Goal: Information Seeking & Learning: Learn about a topic

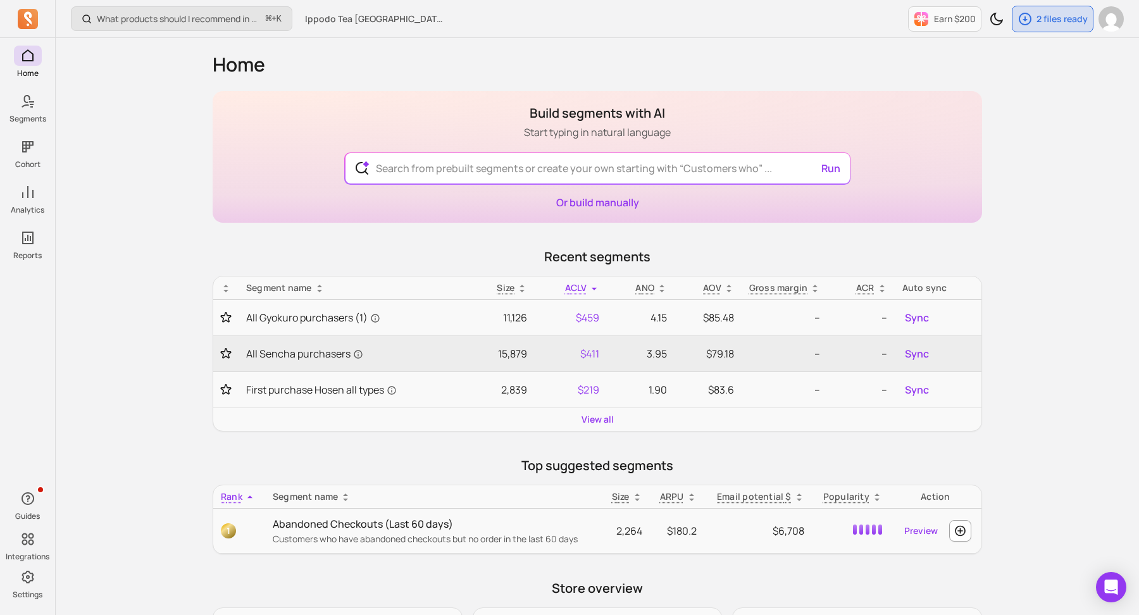
click at [149, 187] on div "What products should I recommend in my email campaigns? ⌘ + K Ippodo Tea [GEOGR…" at bounding box center [597, 504] width 1083 height 1008
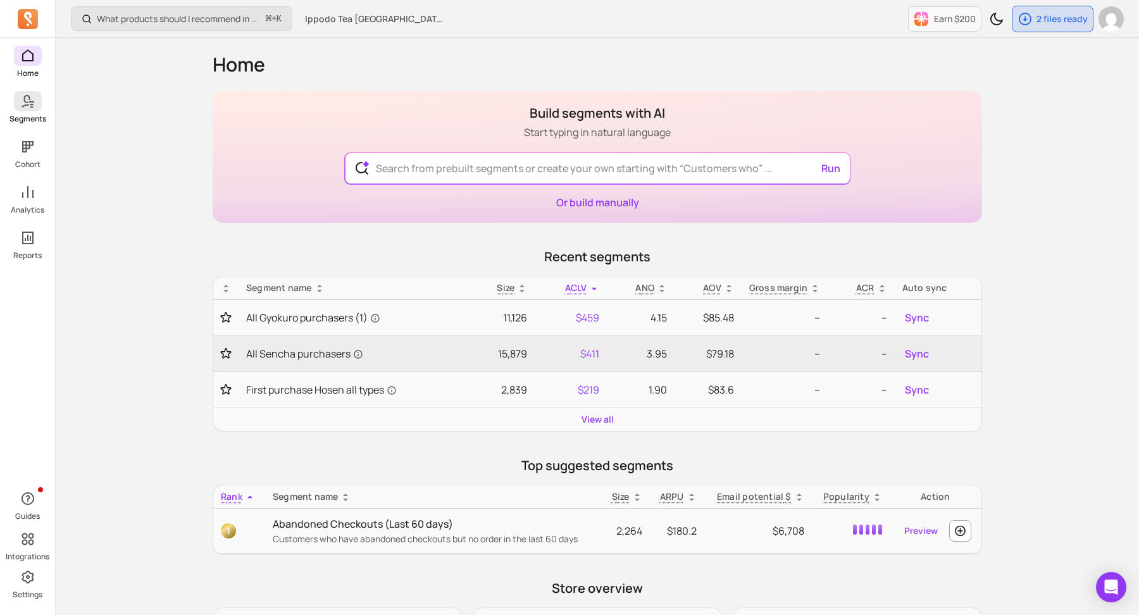
click at [19, 101] on span at bounding box center [28, 101] width 28 height 20
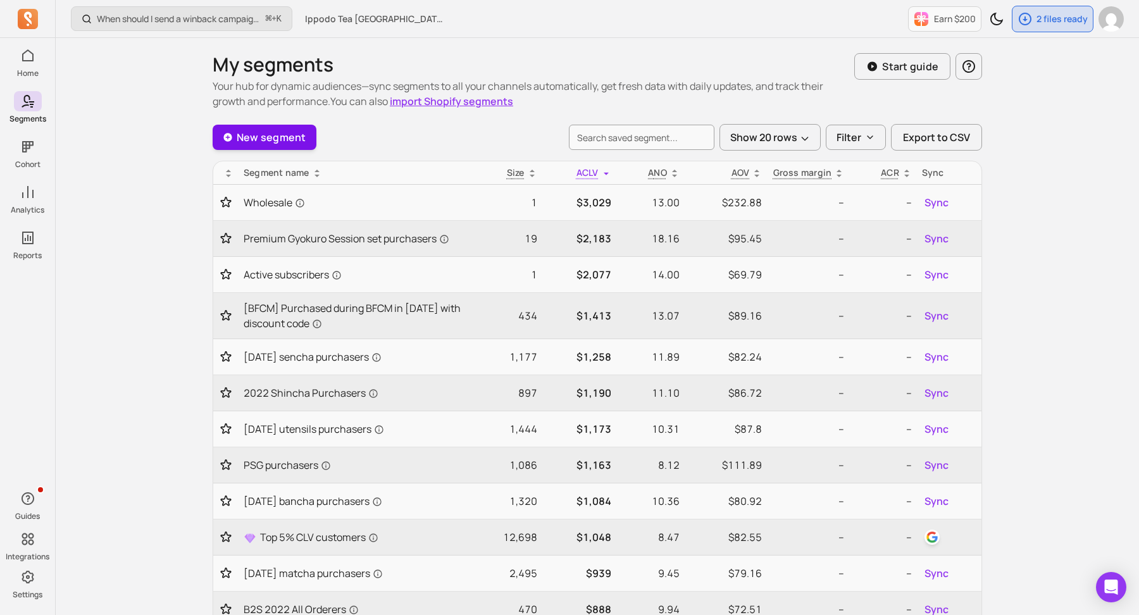
click at [273, 140] on link "New segment" at bounding box center [265, 137] width 104 height 25
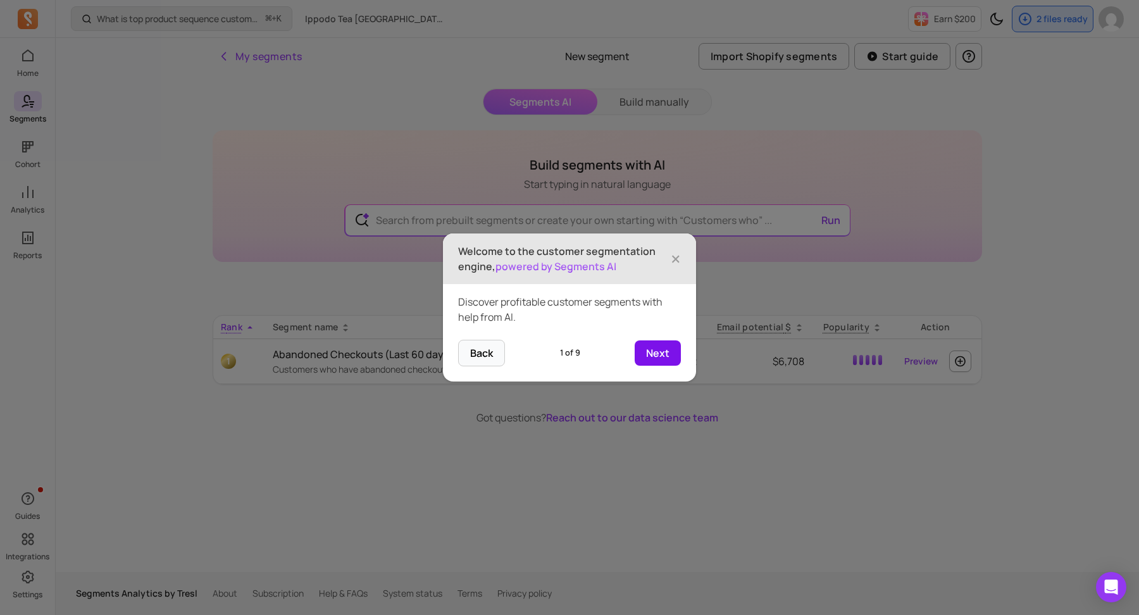
click at [648, 350] on button "Next" at bounding box center [657, 352] width 46 height 25
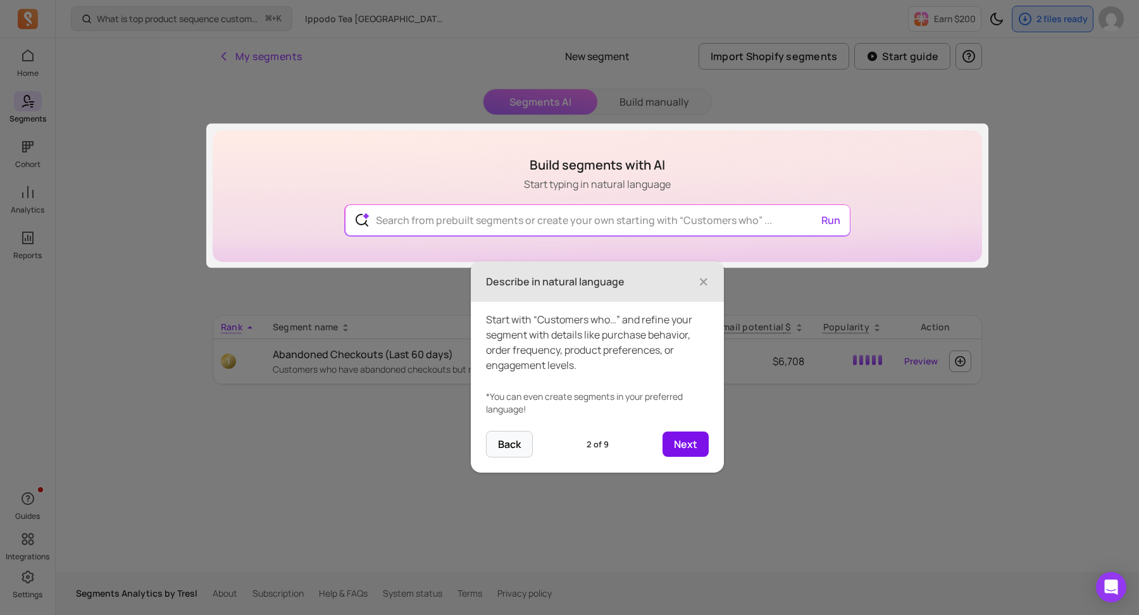
click at [684, 443] on button "Next" at bounding box center [685, 443] width 46 height 25
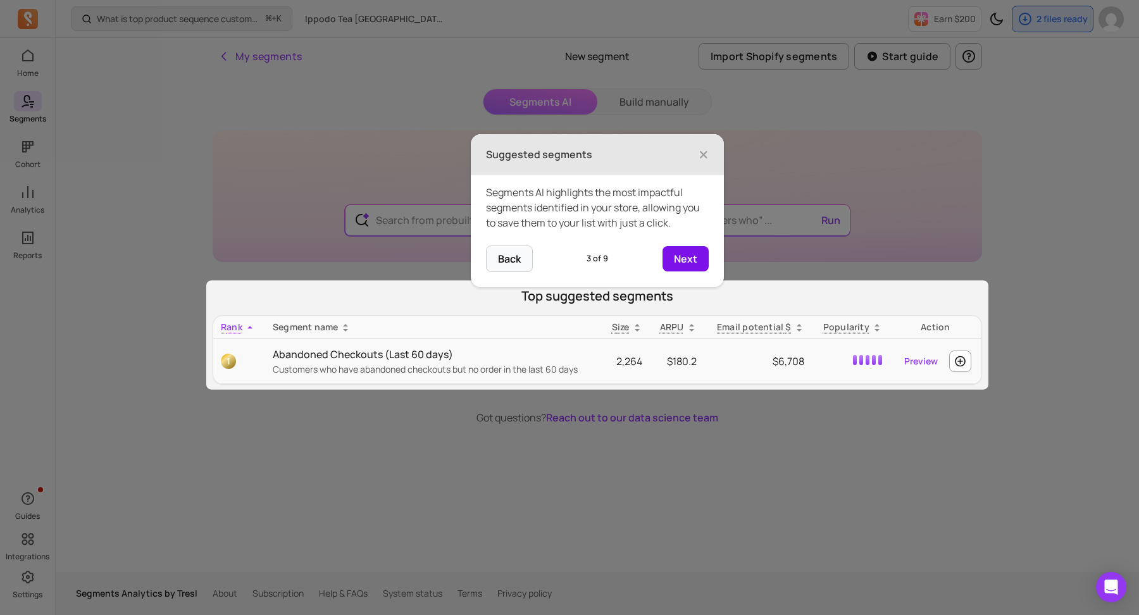
click at [686, 251] on button "Next" at bounding box center [685, 258] width 46 height 25
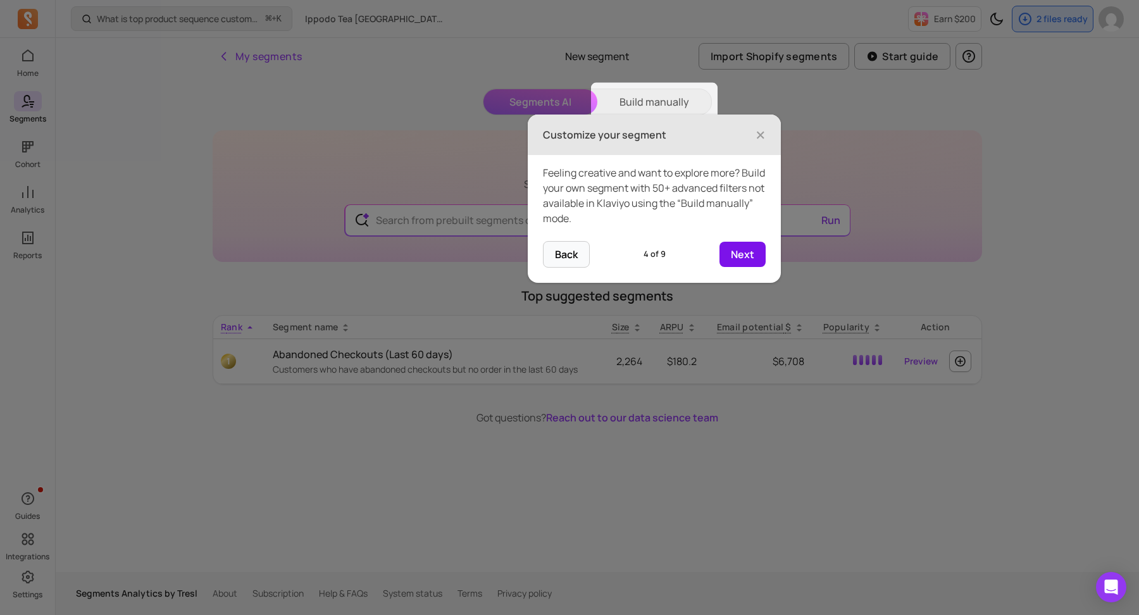
click at [735, 254] on button "Next" at bounding box center [742, 254] width 46 height 25
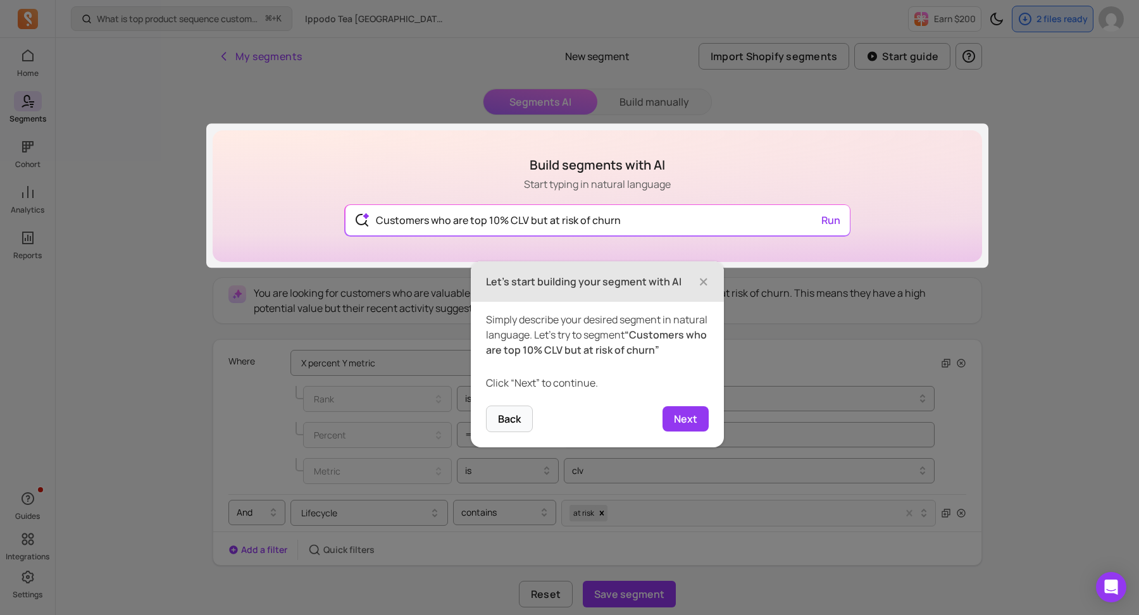
scroll to position [35, 0]
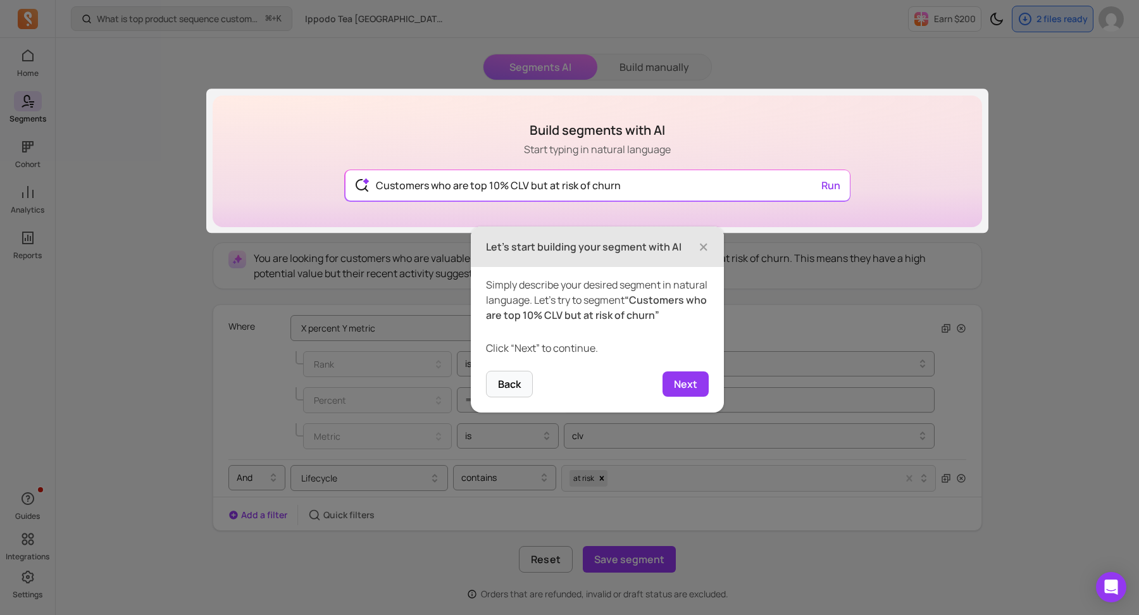
click at [693, 392] on button "Next" at bounding box center [685, 383] width 46 height 25
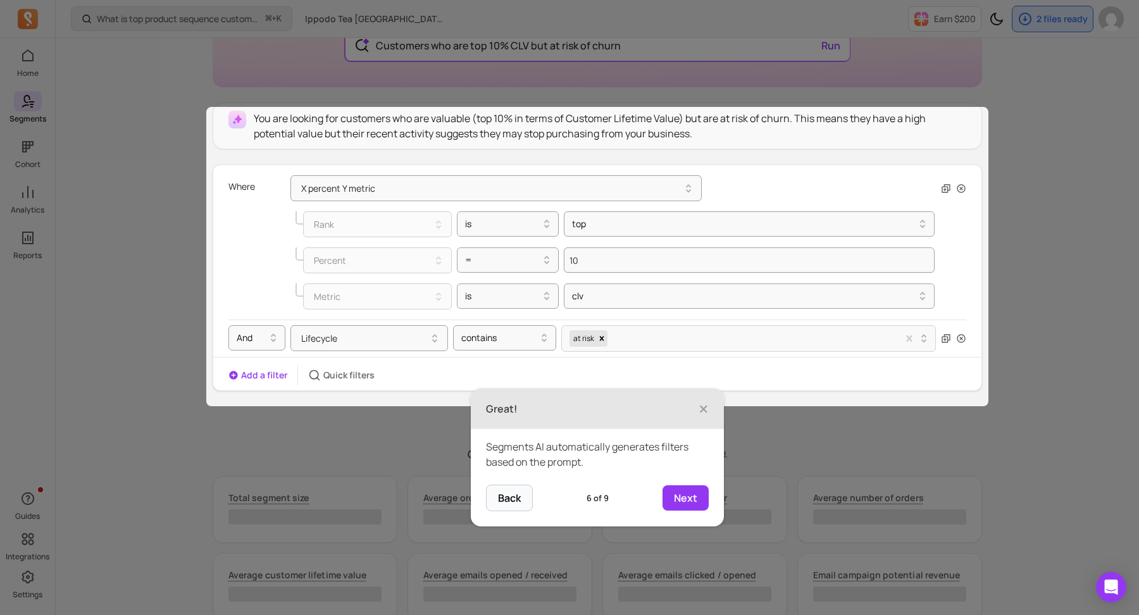
scroll to position [181, 0]
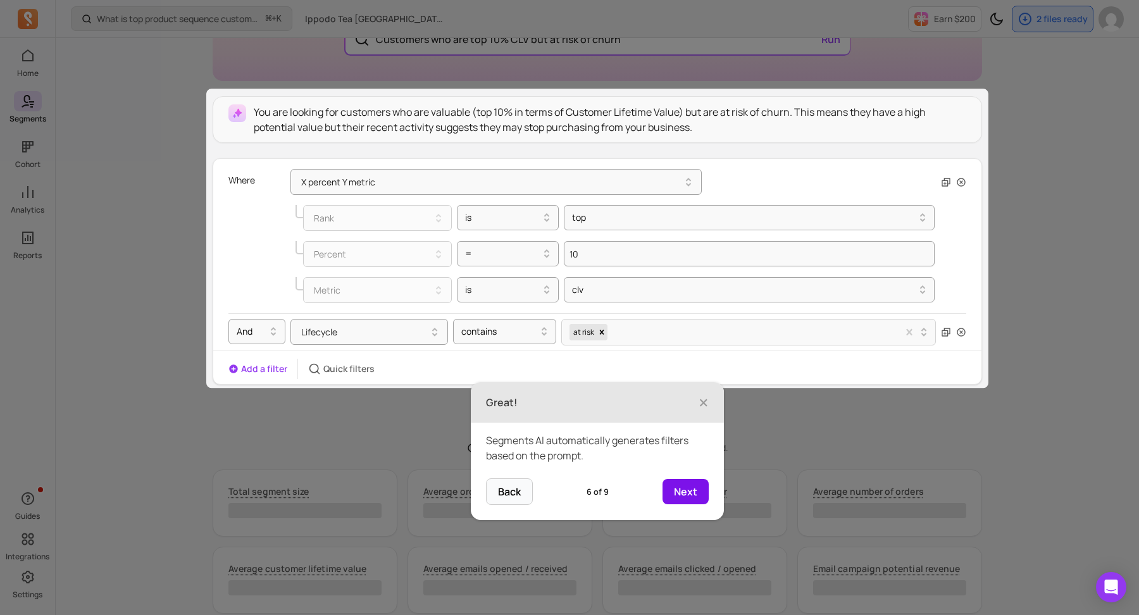
click at [684, 485] on button "Next" at bounding box center [685, 491] width 46 height 25
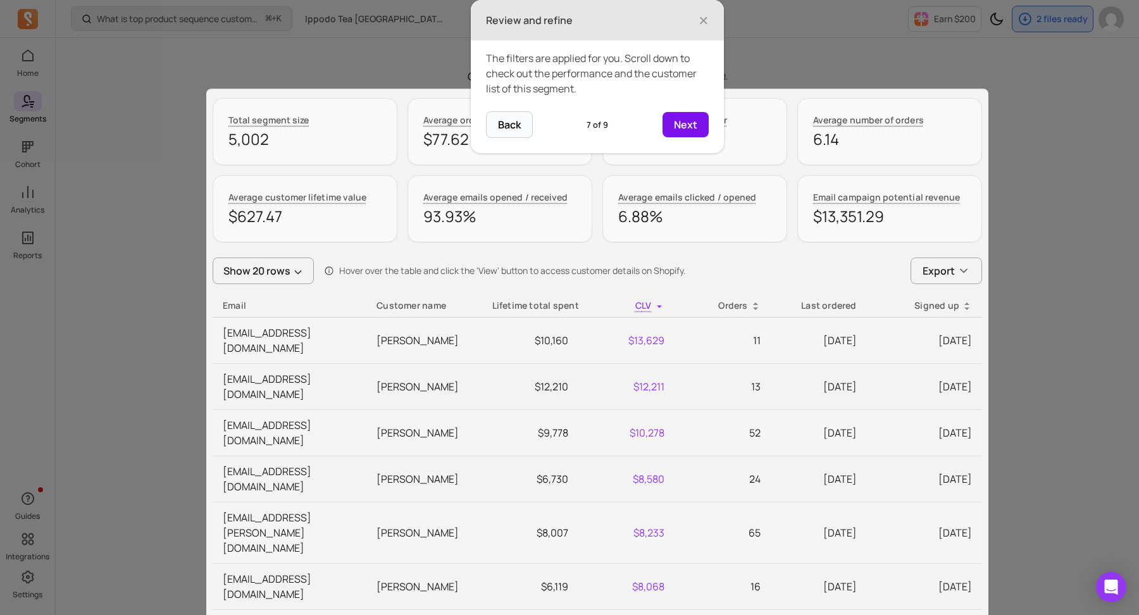
click at [693, 122] on button "Next" at bounding box center [685, 124] width 46 height 25
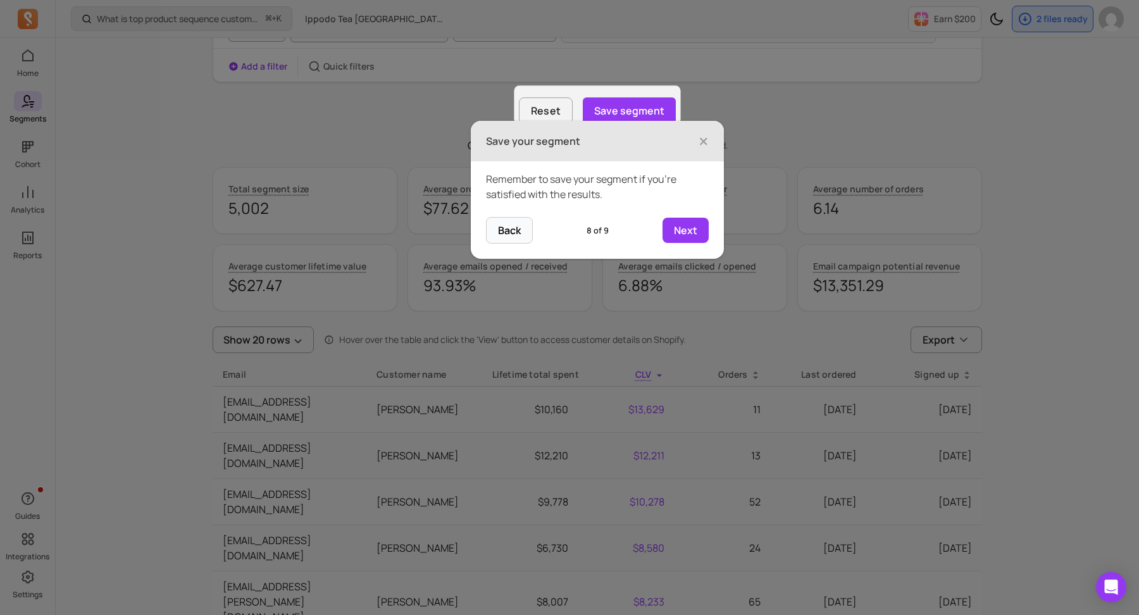
scroll to position [483, 0]
click at [678, 234] on button "Next" at bounding box center [685, 230] width 46 height 25
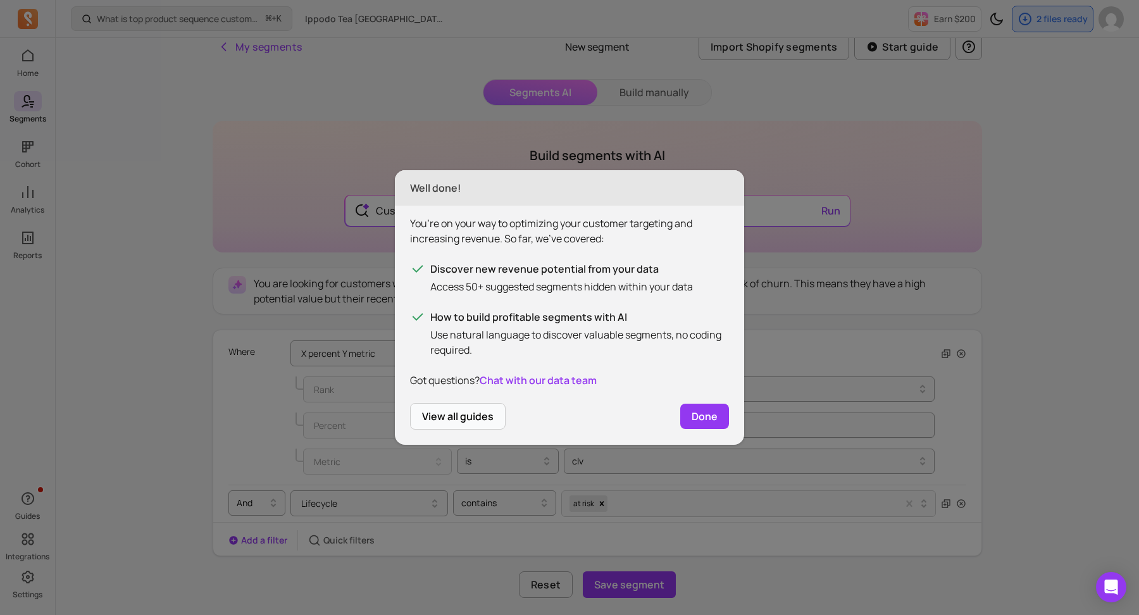
scroll to position [0, 0]
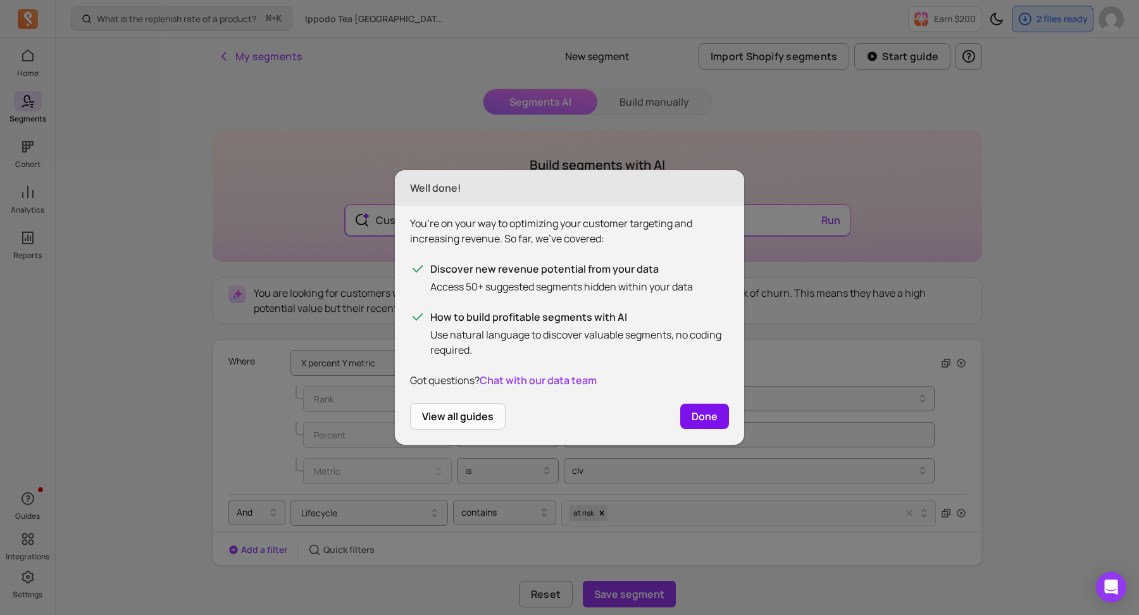
click at [711, 414] on button "Done" at bounding box center [704, 416] width 49 height 25
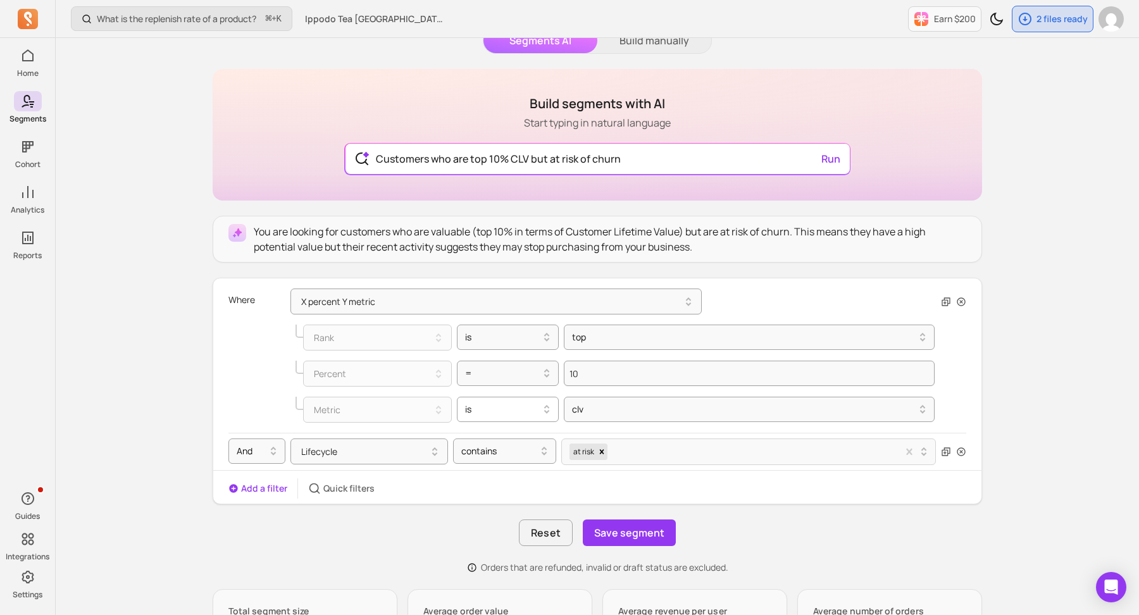
scroll to position [61, 0]
click at [591, 340] on div at bounding box center [744, 337] width 344 height 15
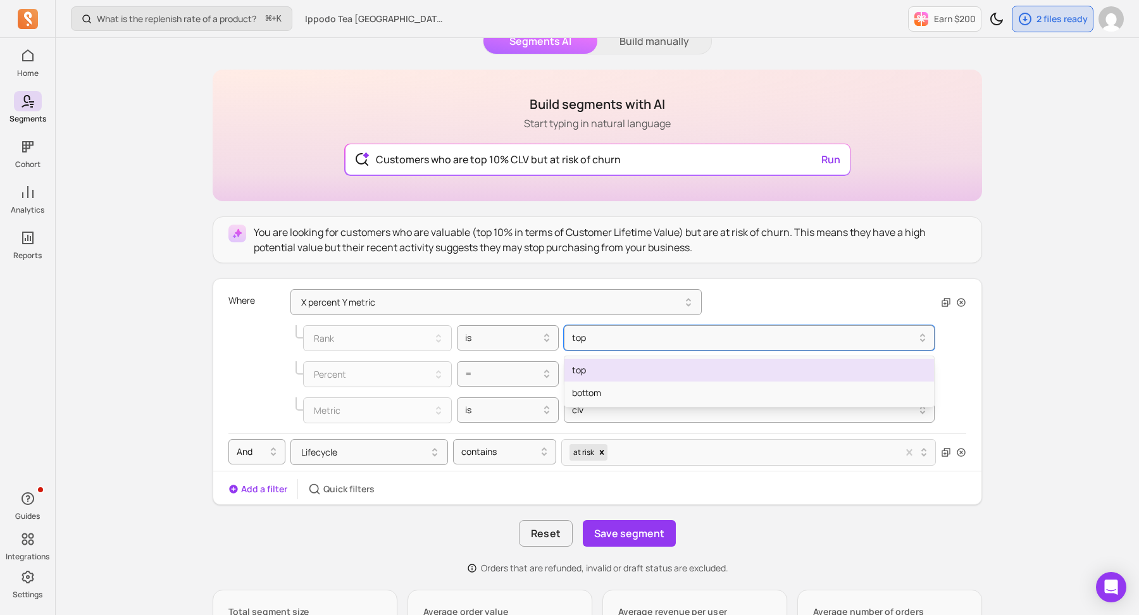
click at [221, 331] on div "Where X percent Y metric Rank is option top focused, 1 of 2. 2 results availabl…" at bounding box center [597, 377] width 768 height 187
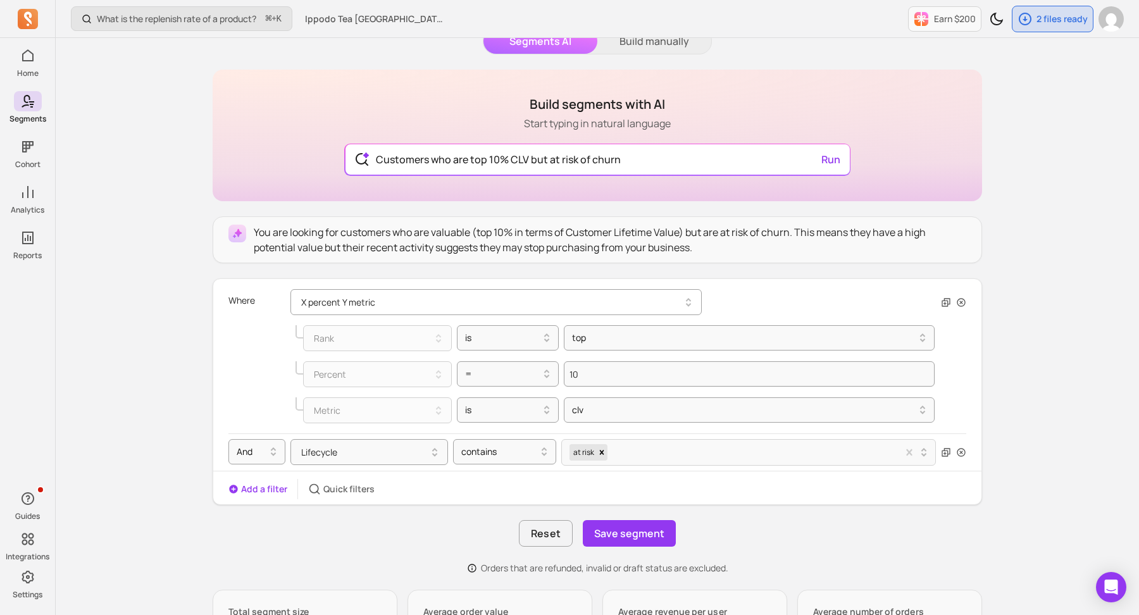
click at [349, 302] on button "X percent Y metric" at bounding box center [495, 302] width 411 height 26
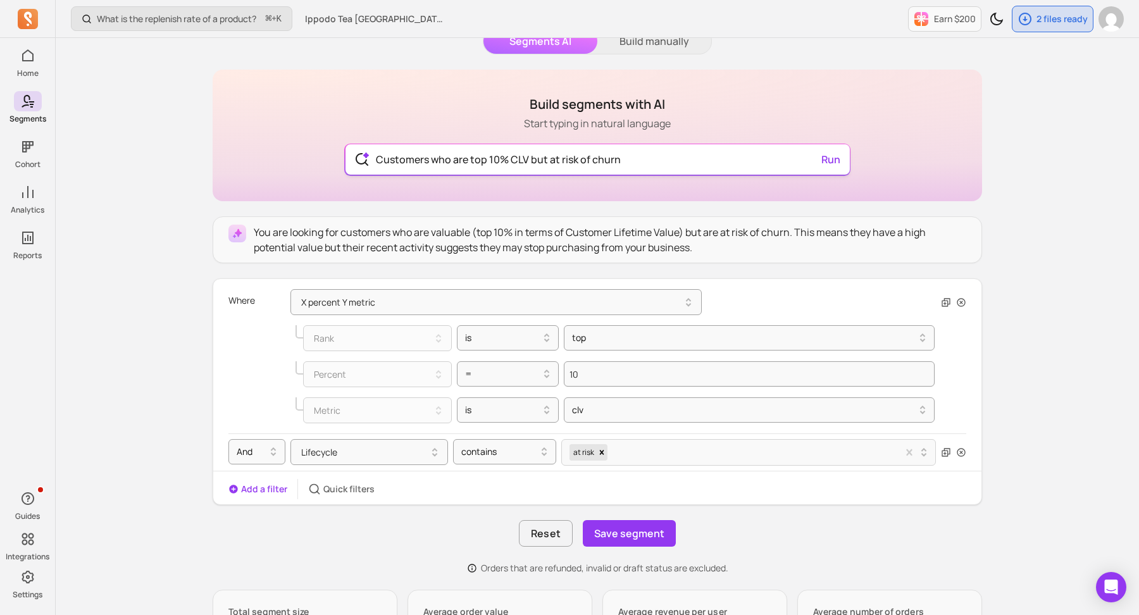
click at [405, 156] on input "Customers who are top 10% CLV but at risk of churn" at bounding box center [598, 159] width 464 height 30
type input "Customers who are top 10% CLV but at risk of churn"
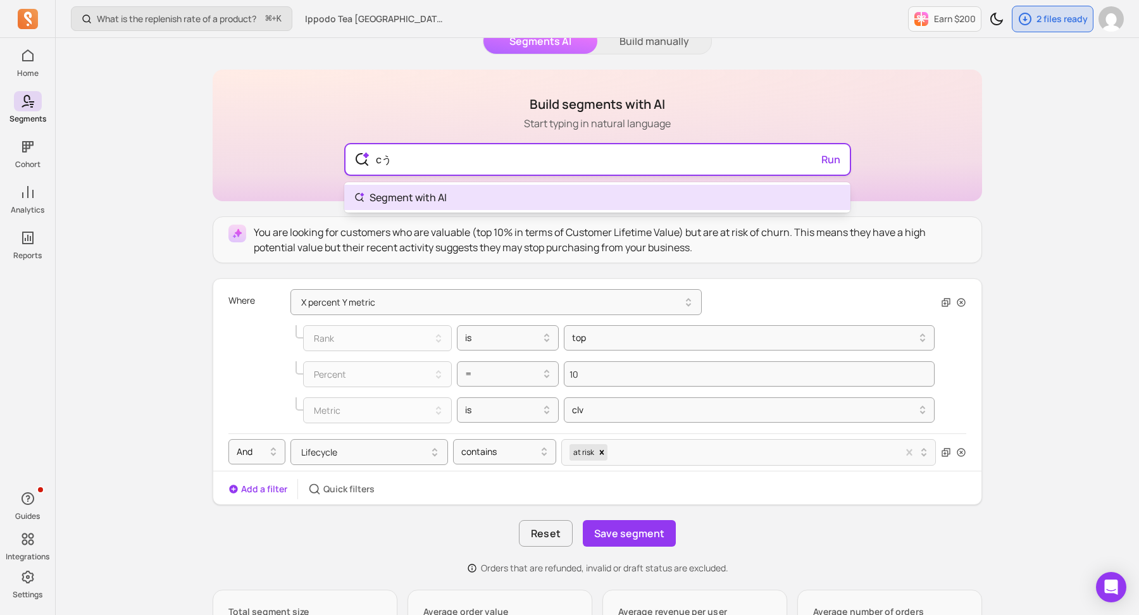
type input "c"
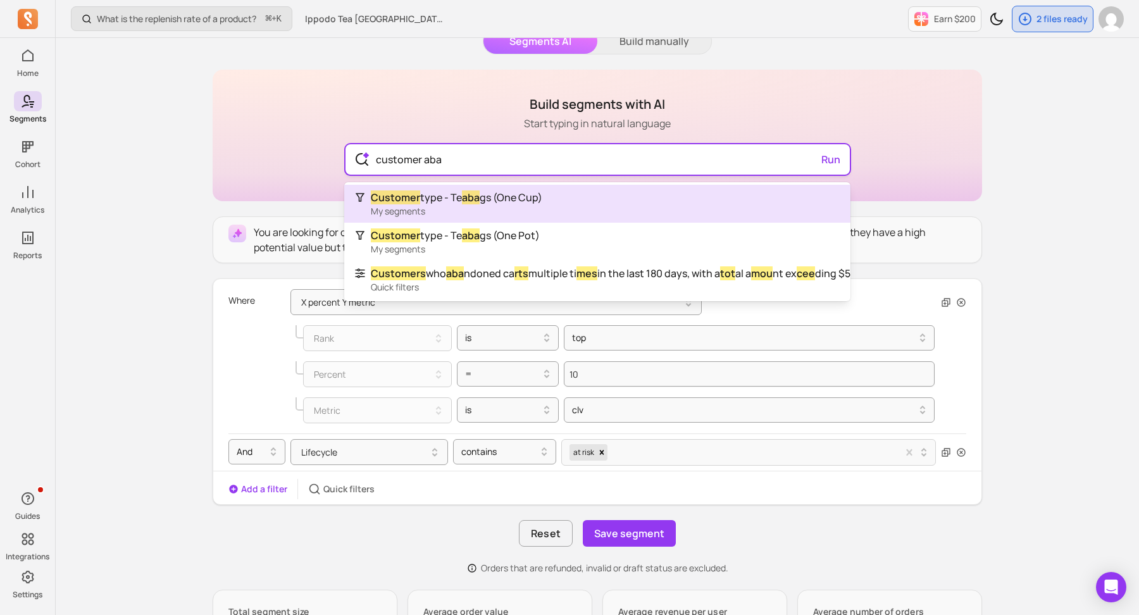
type input "customer aban"
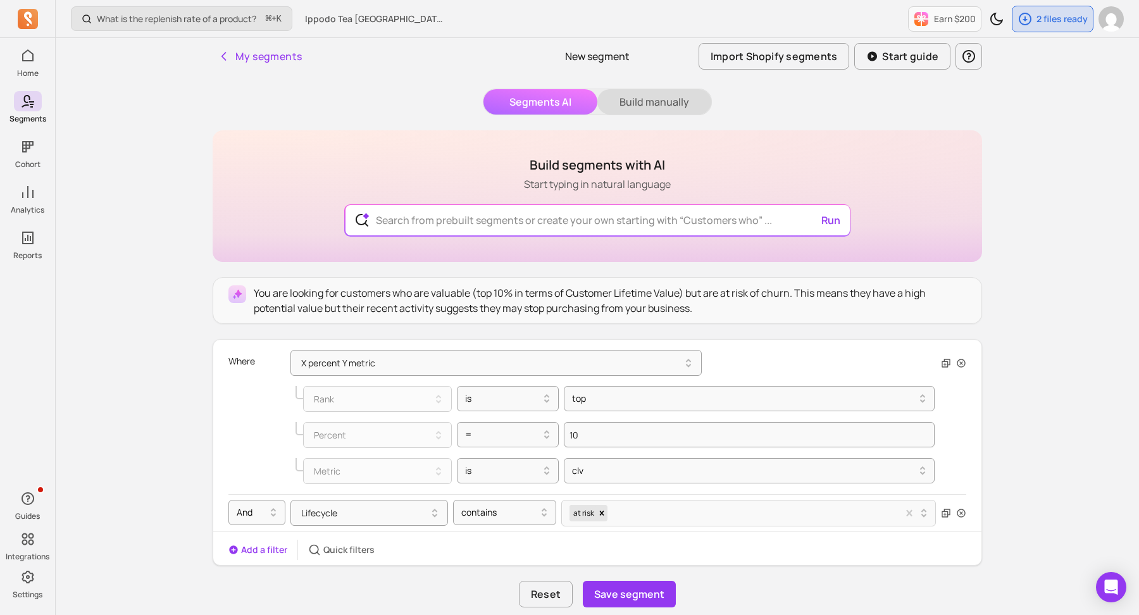
click at [643, 101] on button "Build manually" at bounding box center [654, 101] width 114 height 25
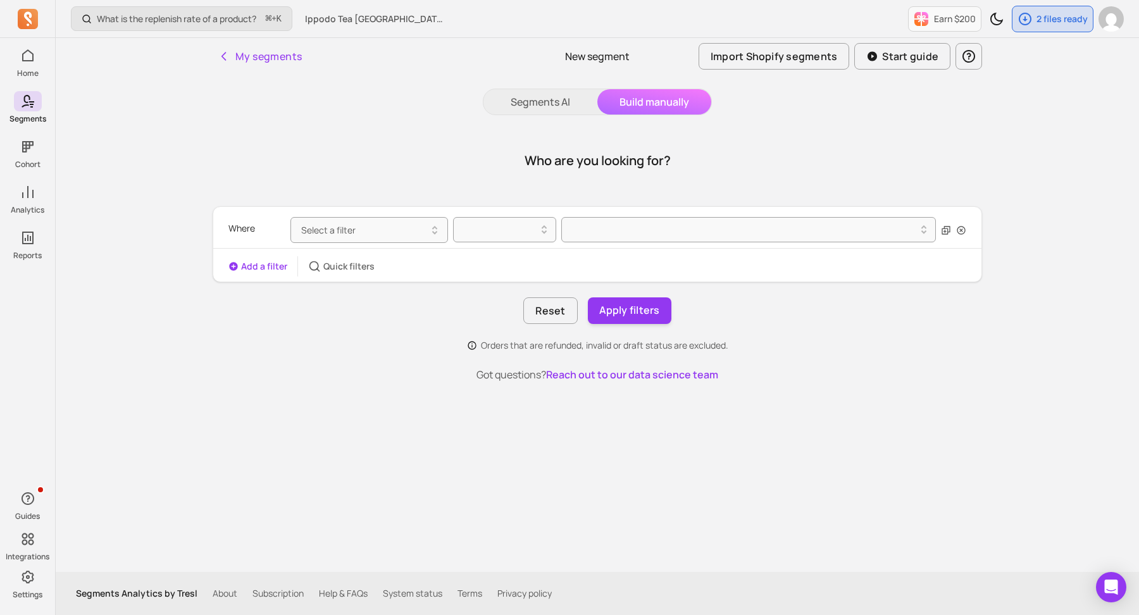
click at [548, 106] on button "Segments AI" at bounding box center [540, 101] width 114 height 25
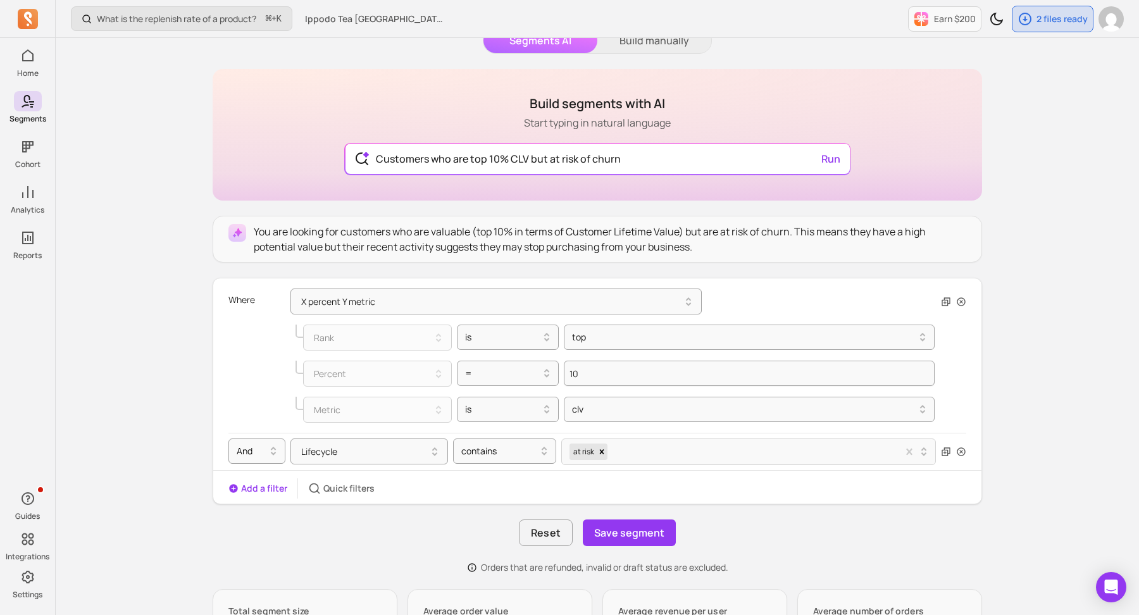
scroll to position [89, 0]
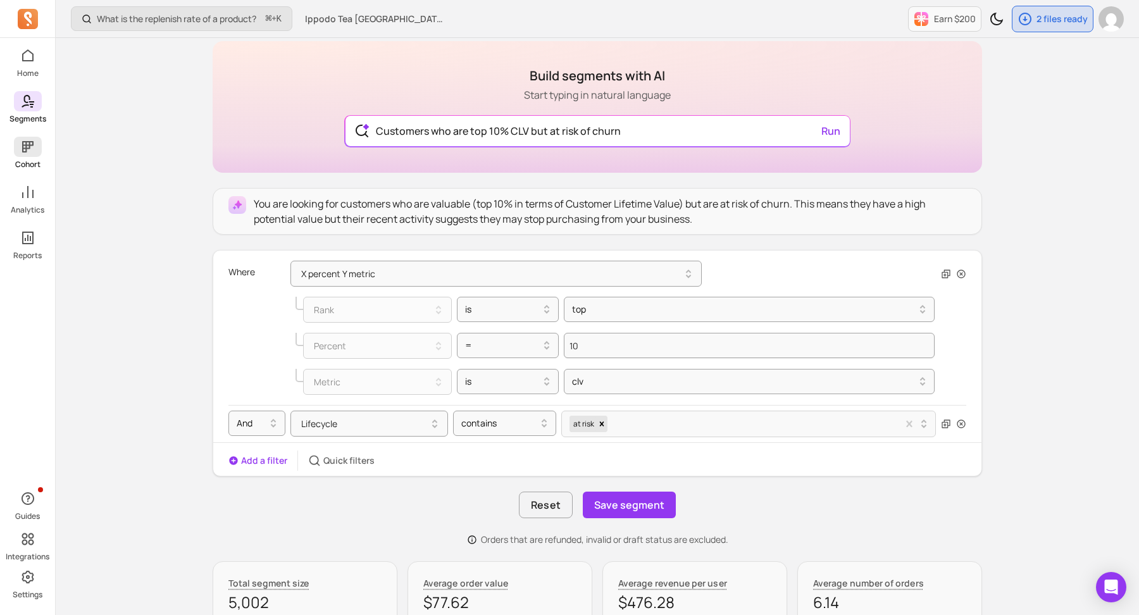
click at [35, 163] on p "Cohort" at bounding box center [27, 164] width 25 height 10
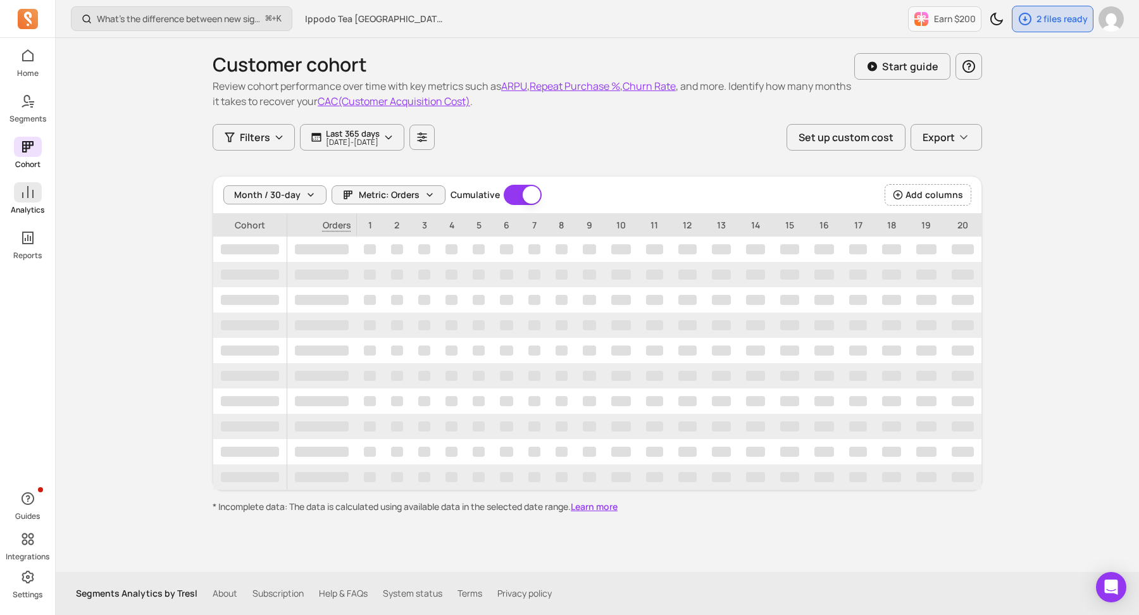
click at [26, 200] on span at bounding box center [28, 192] width 28 height 20
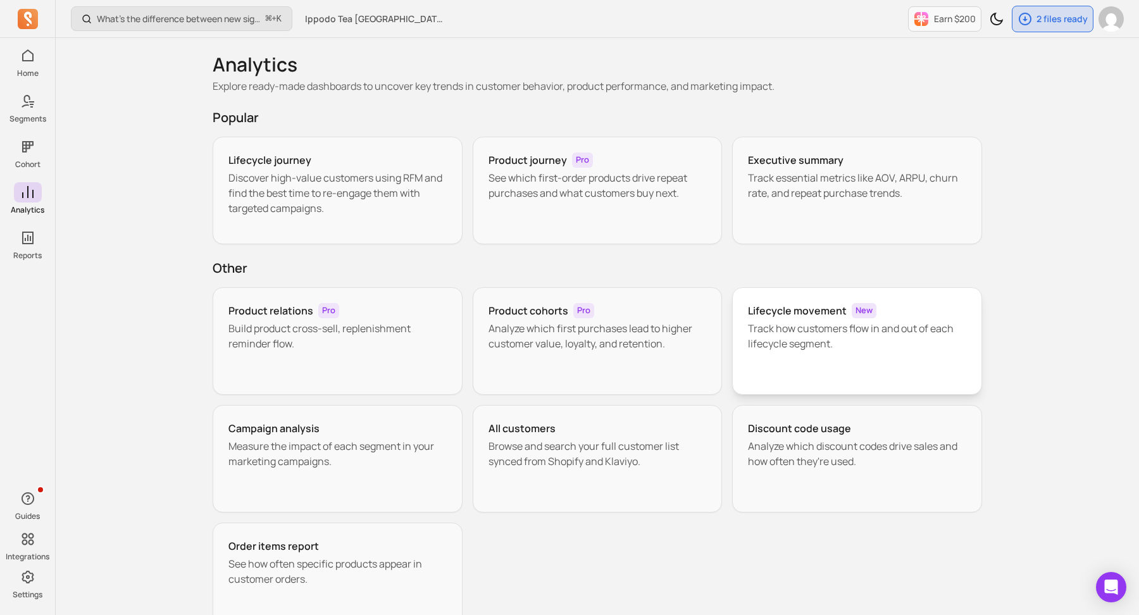
click at [850, 361] on div "Lifecycle movement New Track how customers flow in and out of each lifecycle se…" at bounding box center [857, 341] width 250 height 108
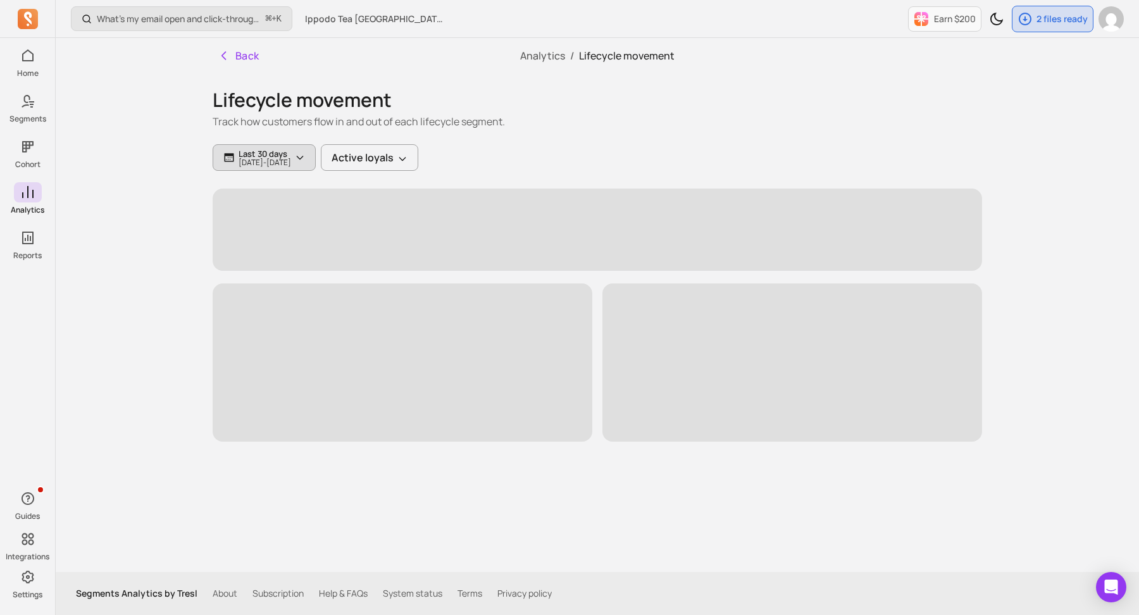
click at [271, 156] on p "Last 30 days" at bounding box center [264, 154] width 53 height 10
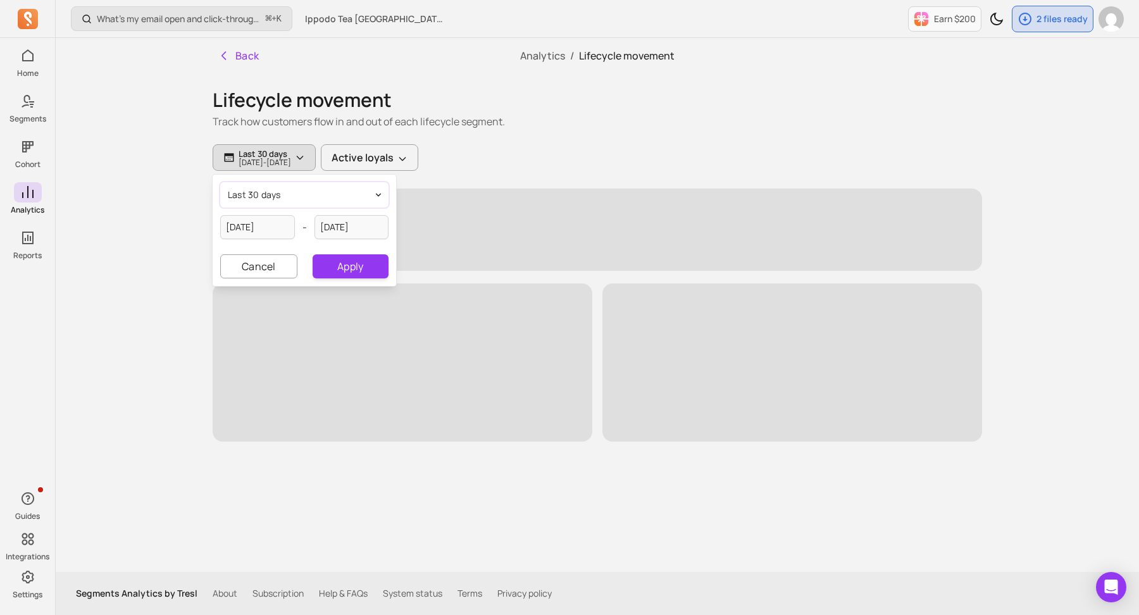
click at [271, 189] on span "last 30 days" at bounding box center [254, 195] width 53 height 13
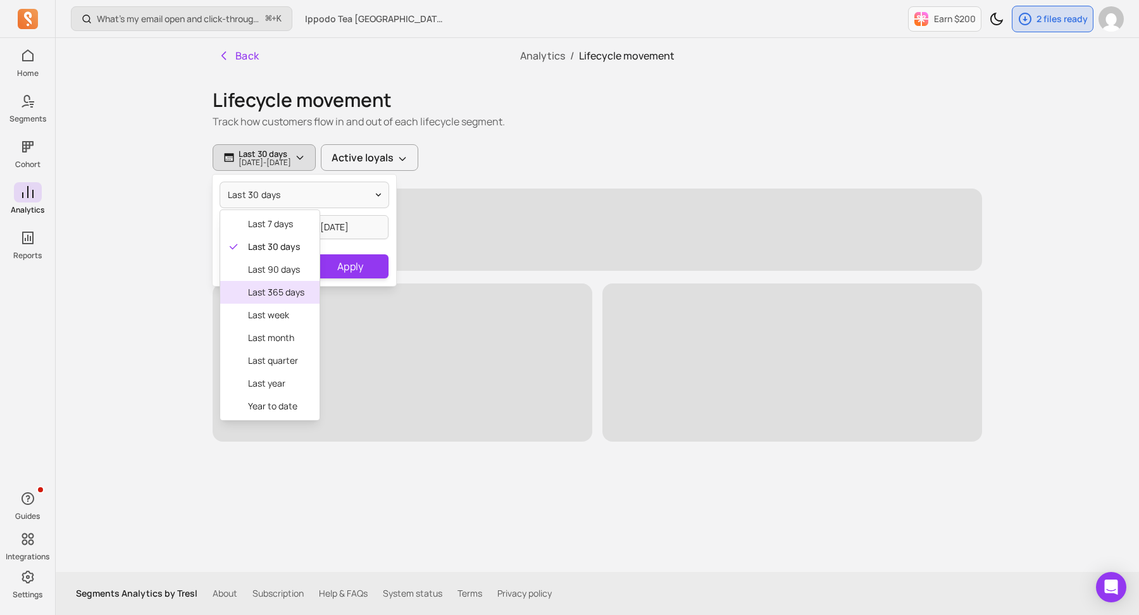
click at [280, 287] on span "last 365 days" at bounding box center [276, 292] width 56 height 13
type input "[DATE]"
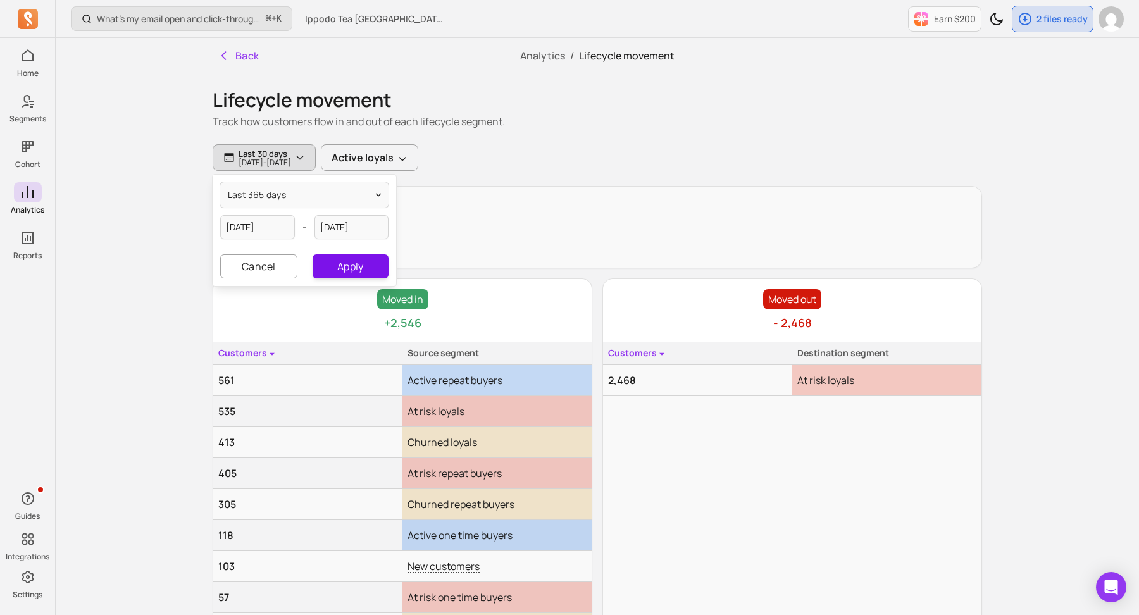
click at [345, 264] on button "Apply" at bounding box center [350, 266] width 76 height 24
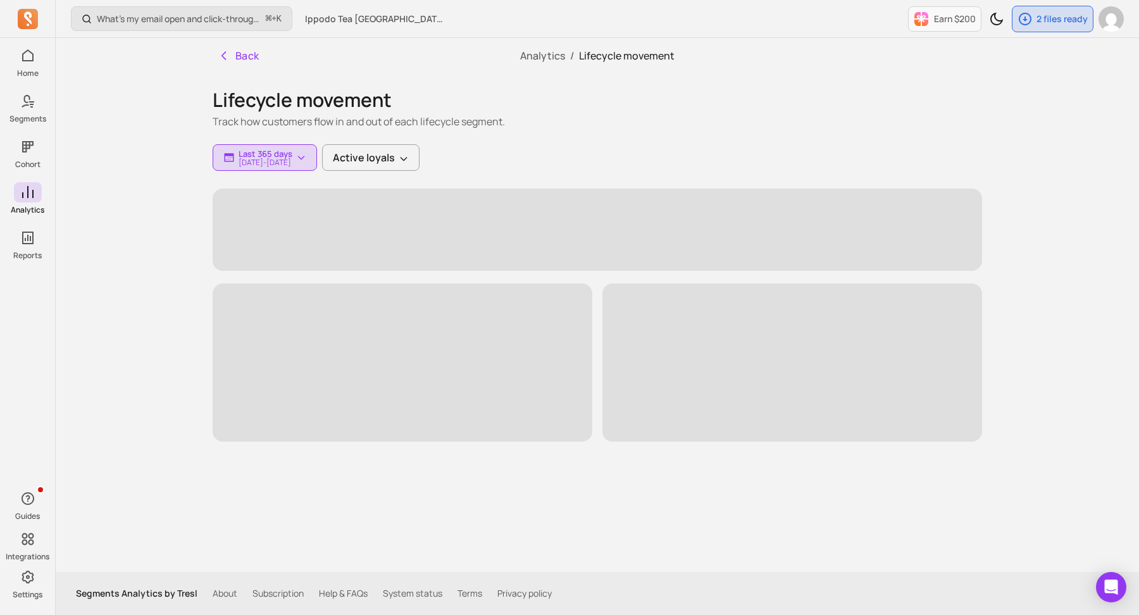
click at [538, 129] on div "Lifecycle movement Track how customers flow in and out of each lifecycle segmen…" at bounding box center [597, 108] width 769 height 71
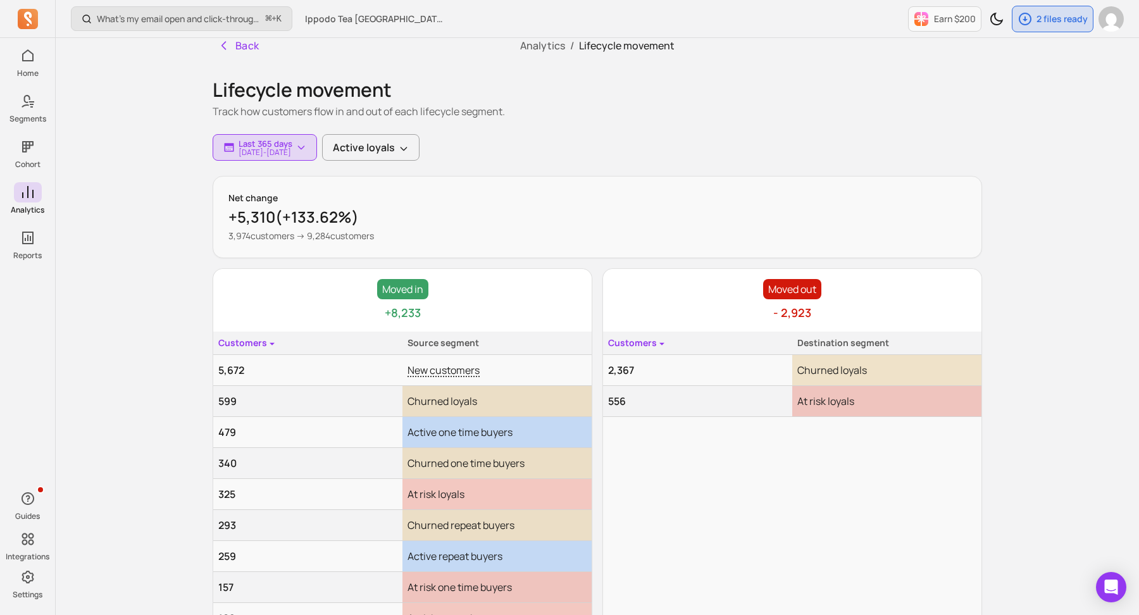
scroll to position [7, 0]
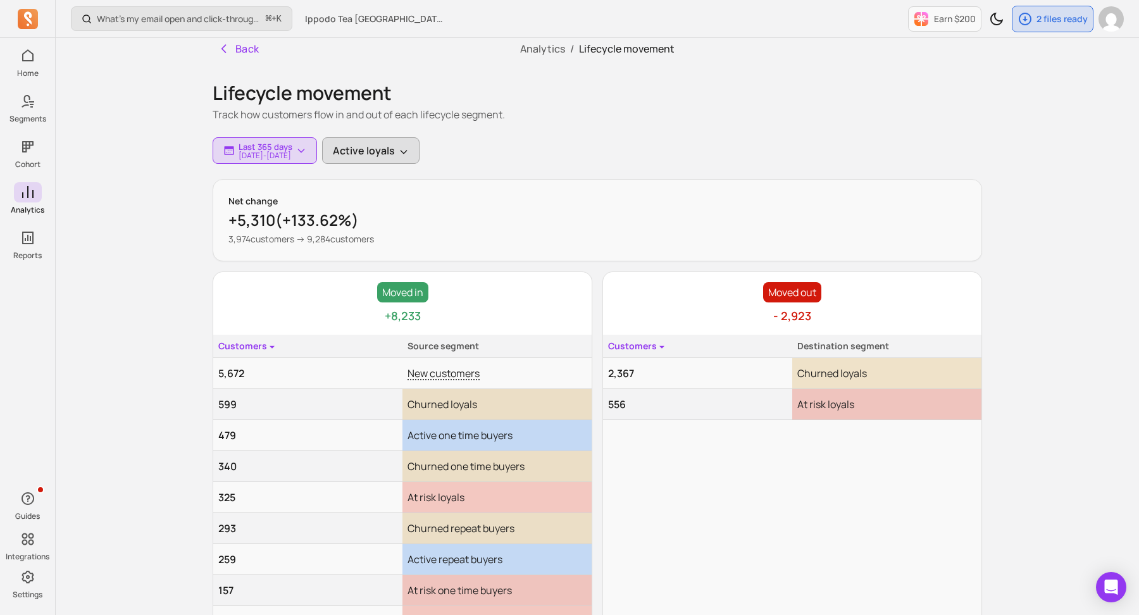
click at [419, 142] on button "Active loyals" at bounding box center [370, 150] width 97 height 27
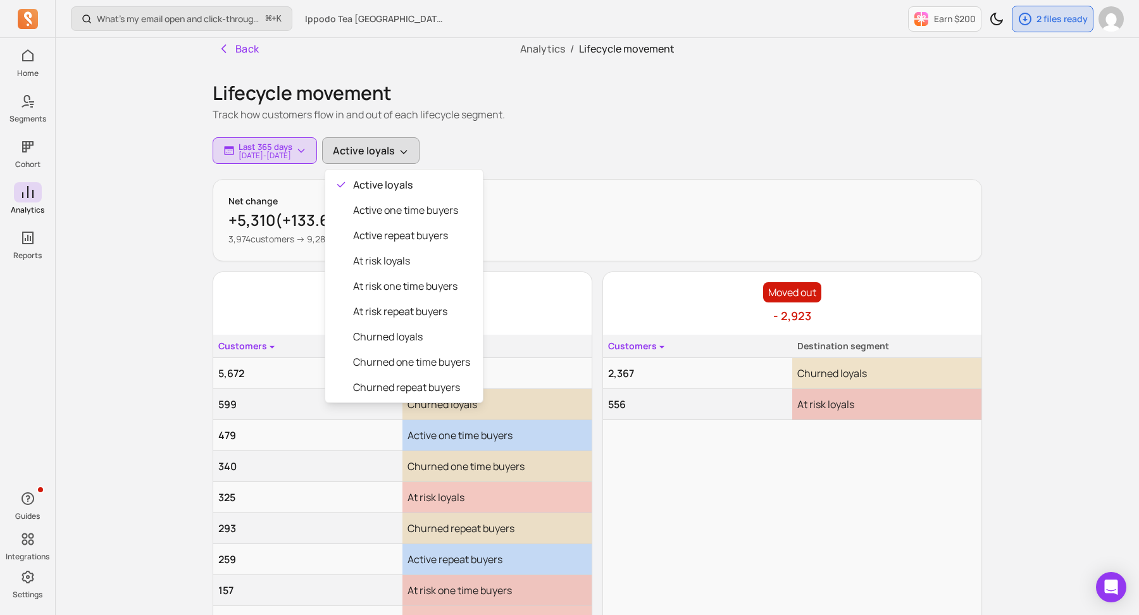
click at [138, 345] on div "What’s my email open and click-through rate? ⌘ + K Ippodo Tea USA & Canada Earn…" at bounding box center [597, 344] width 1083 height 703
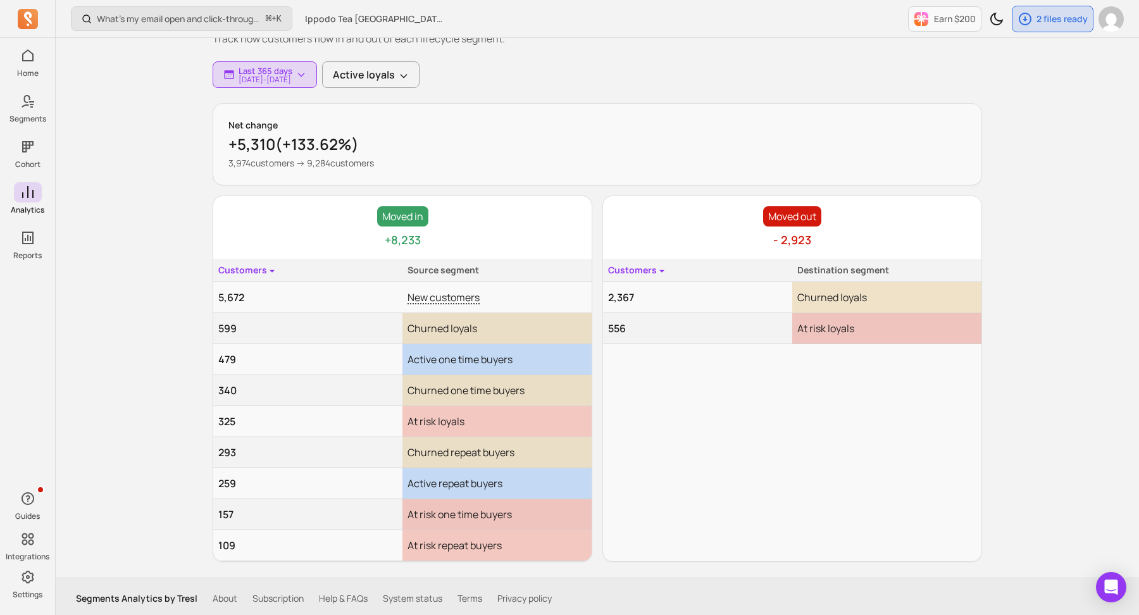
scroll to position [0, 0]
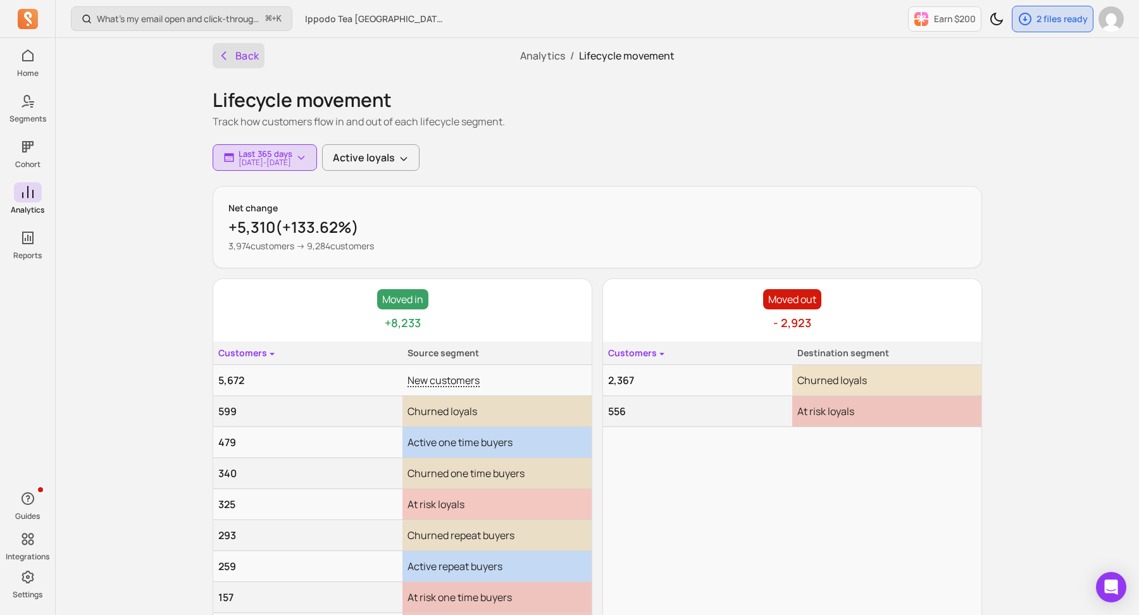
click at [241, 59] on button "Back" at bounding box center [239, 55] width 52 height 25
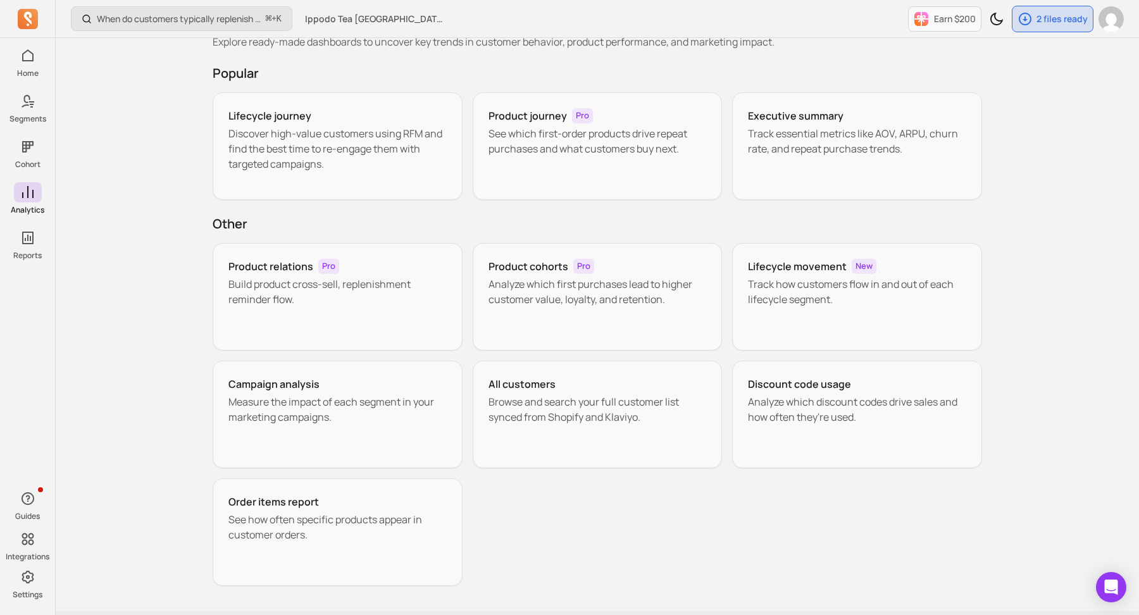
scroll to position [42, 0]
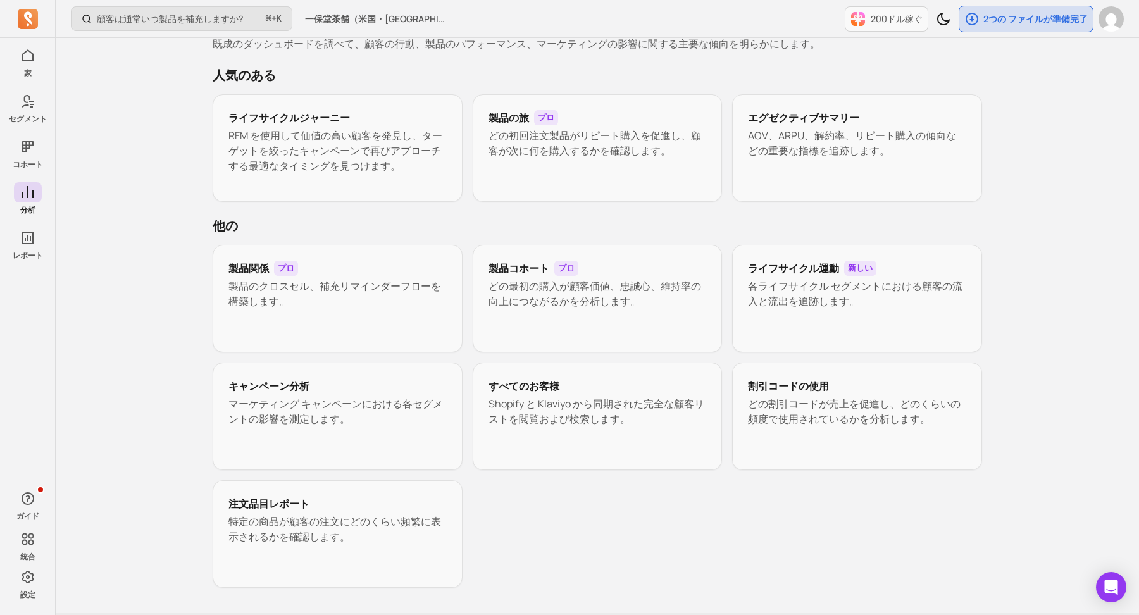
click at [130, 163] on div "顧客は通常いつ製品を補充しますか? ⌘ + K 一保堂茶舗（米国・[GEOGRAPHIC_DATA]） 200ドル稼ぐ 2つの ファイルが準備完了 分析 既成…" at bounding box center [597, 307] width 1083 height 698
click at [331, 138] on font "RFM を使用して価値の高い顧客を発見し、ターゲットを絞ったキャンペーンで再びアプローチする最適なタイミングを見つけます。" at bounding box center [335, 150] width 214 height 44
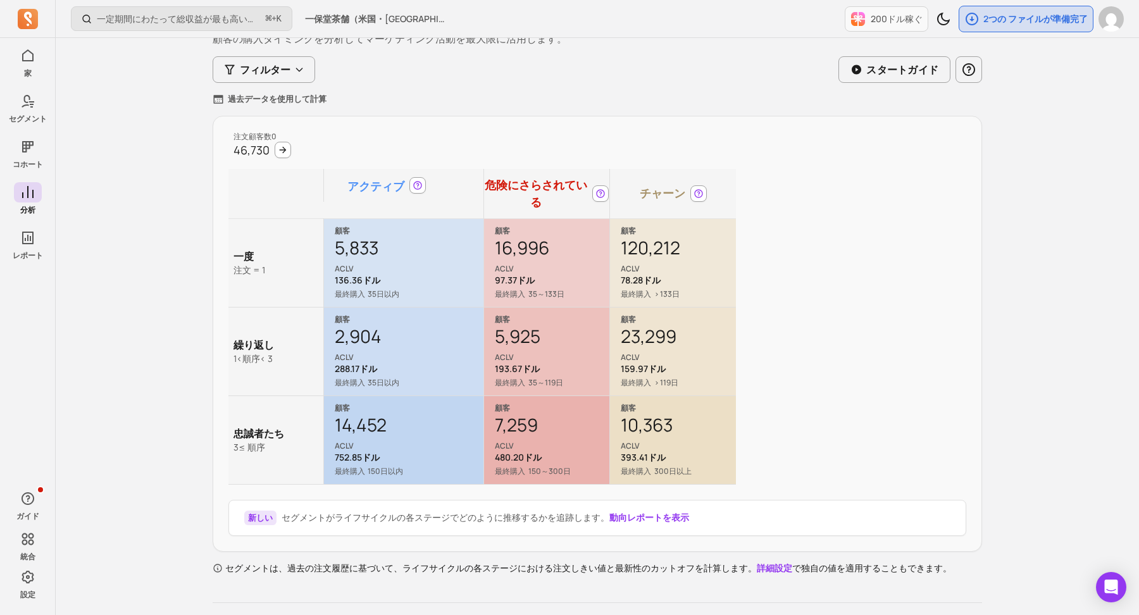
scroll to position [59, 0]
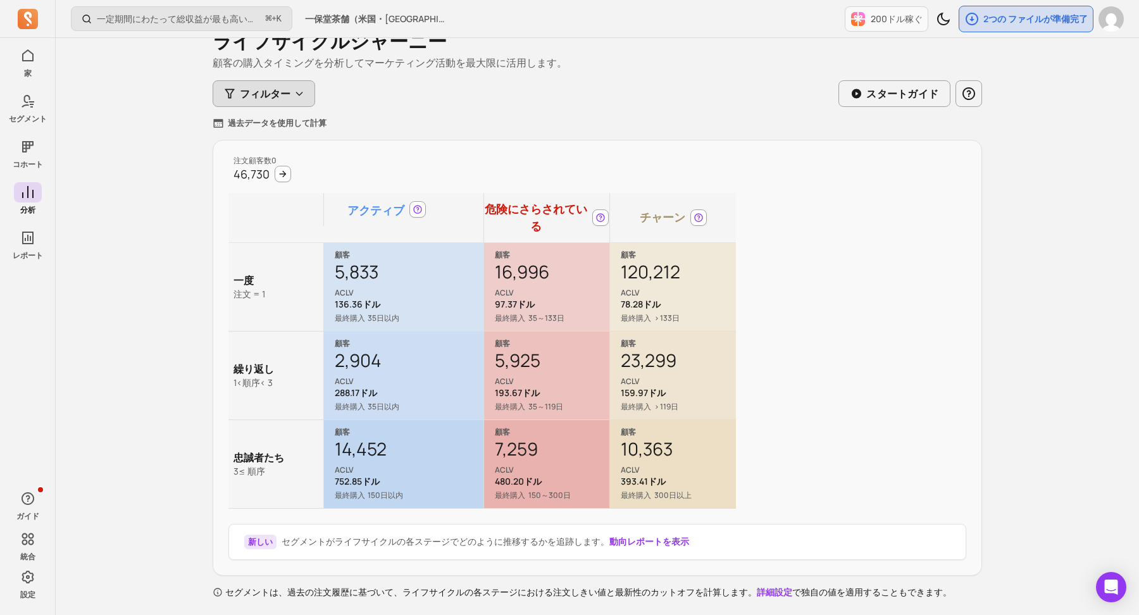
click at [251, 97] on font "フィルター" at bounding box center [265, 94] width 51 height 14
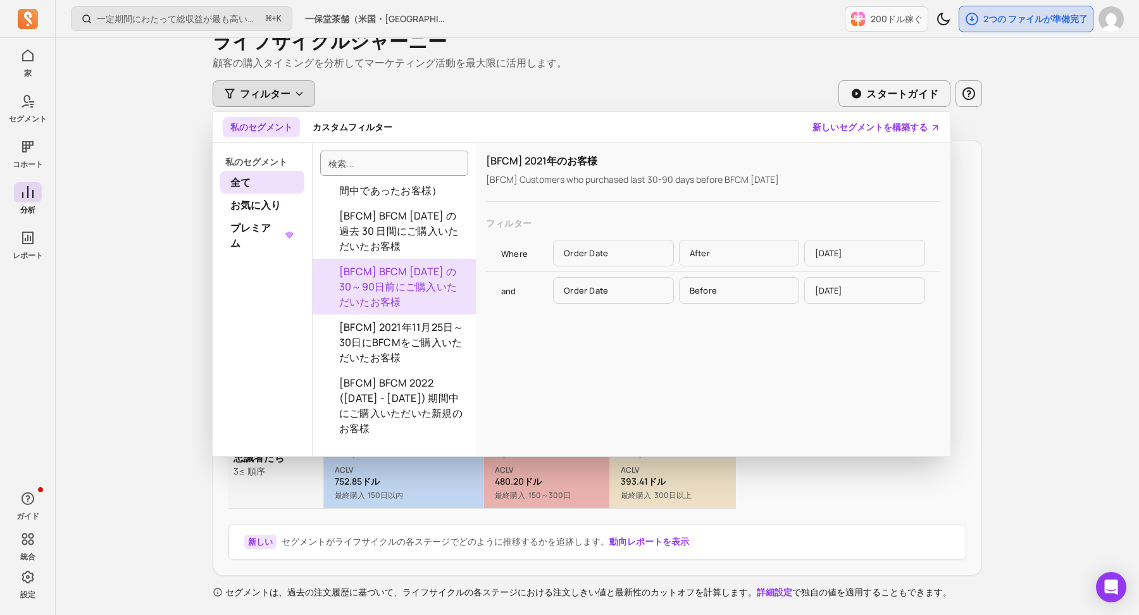
scroll to position [0, 0]
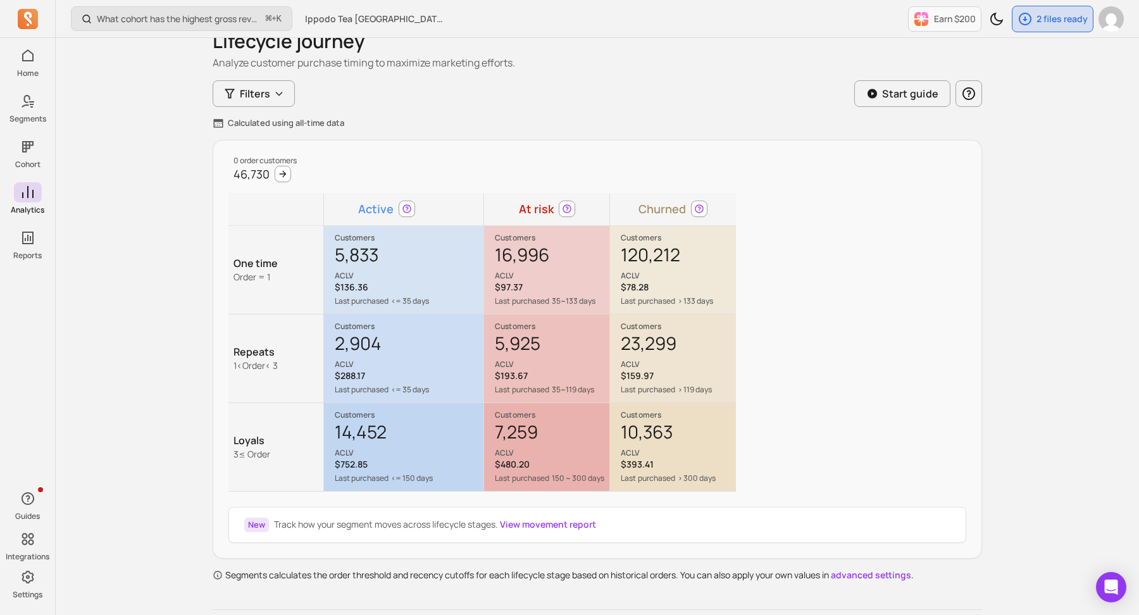
click at [702, 213] on button at bounding box center [699, 209] width 16 height 16
click at [696, 207] on icon at bounding box center [699, 209] width 10 height 10
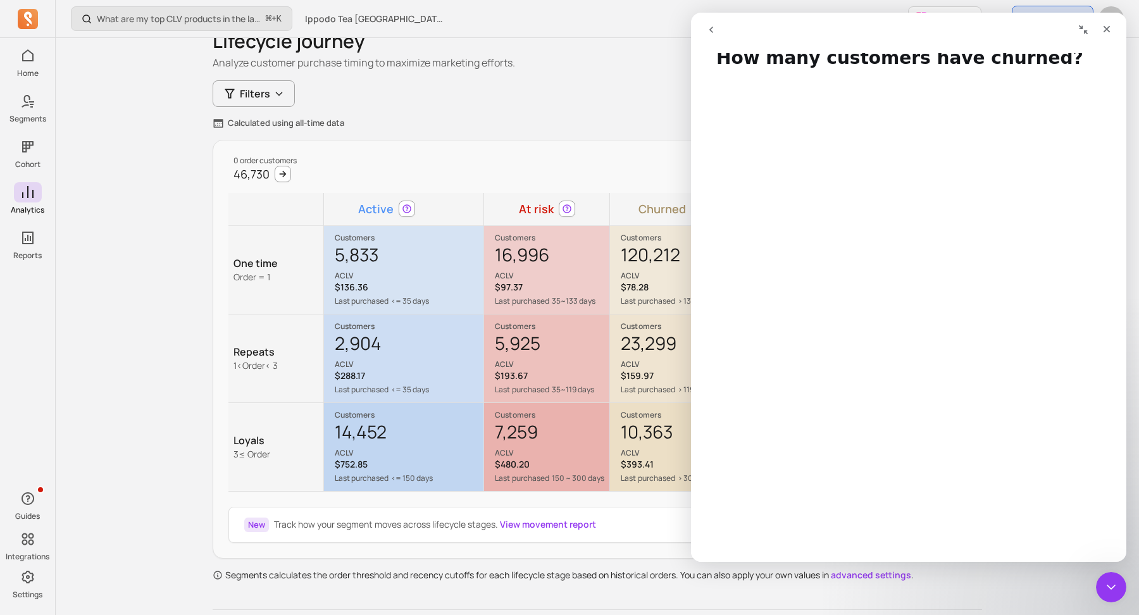
scroll to position [20, 0]
click at [640, 120] on div "Calculated using all-time data" at bounding box center [597, 123] width 769 height 13
click at [1114, 27] on div "Close" at bounding box center [1106, 29] width 23 height 23
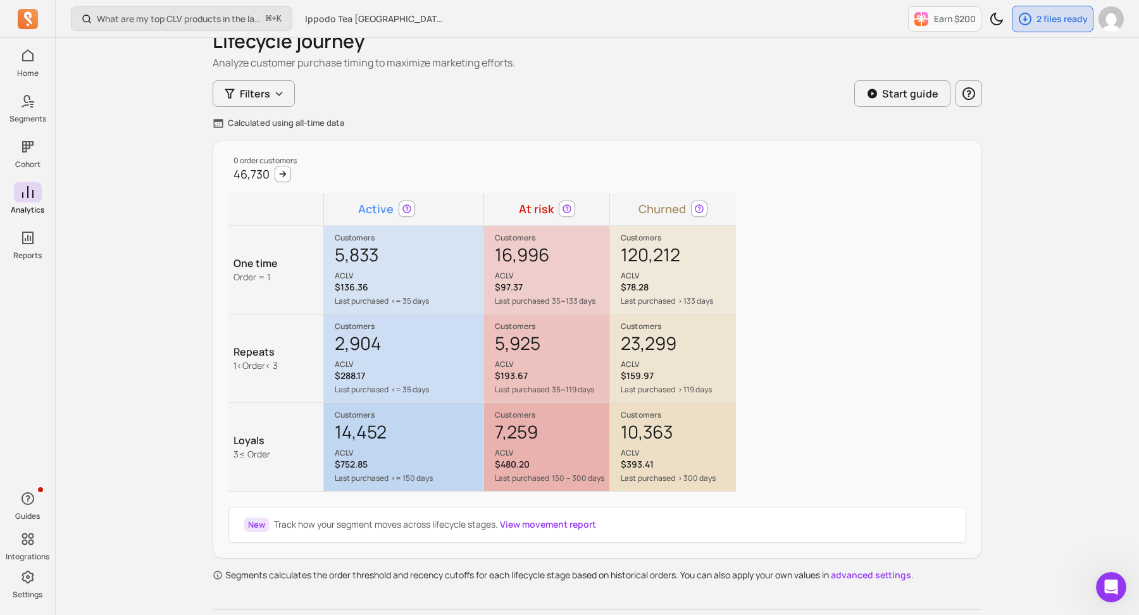
scroll to position [0, 0]
click at [844, 361] on div "0 order customers 46,730 Active At risk Churned One time Order = 1 Customers 5,…" at bounding box center [597, 349] width 769 height 419
